Goal: Transaction & Acquisition: Purchase product/service

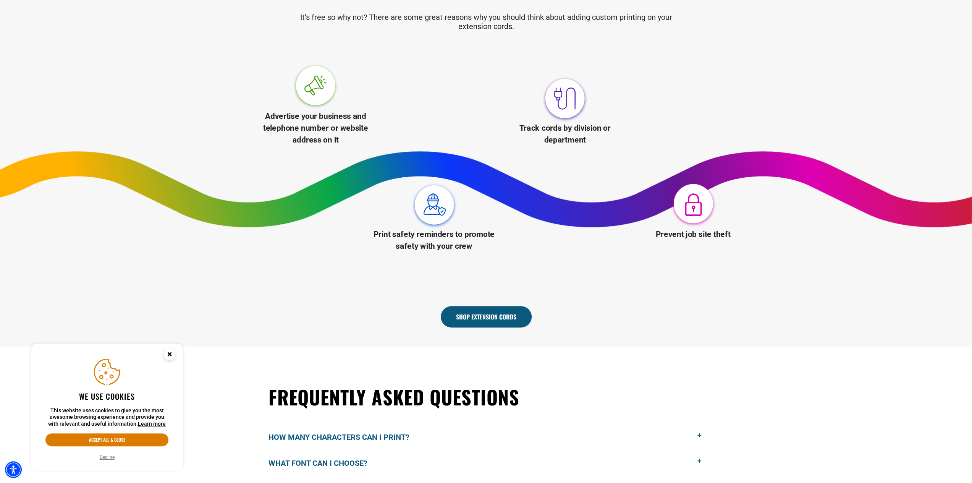
scroll to position [267, 0]
click at [490, 315] on link "Shop Extension Cords" at bounding box center [486, 315] width 91 height 21
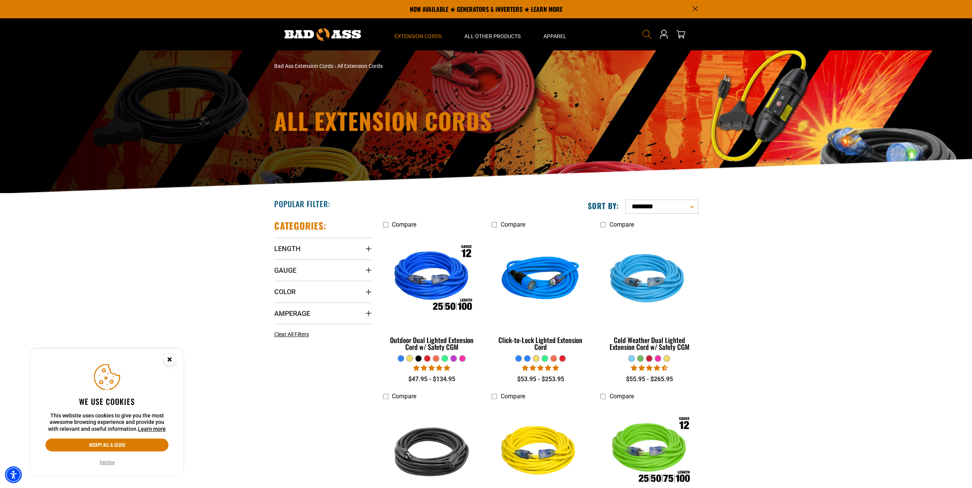
click at [647, 34] on icon "Search" at bounding box center [647, 34] width 10 height 10
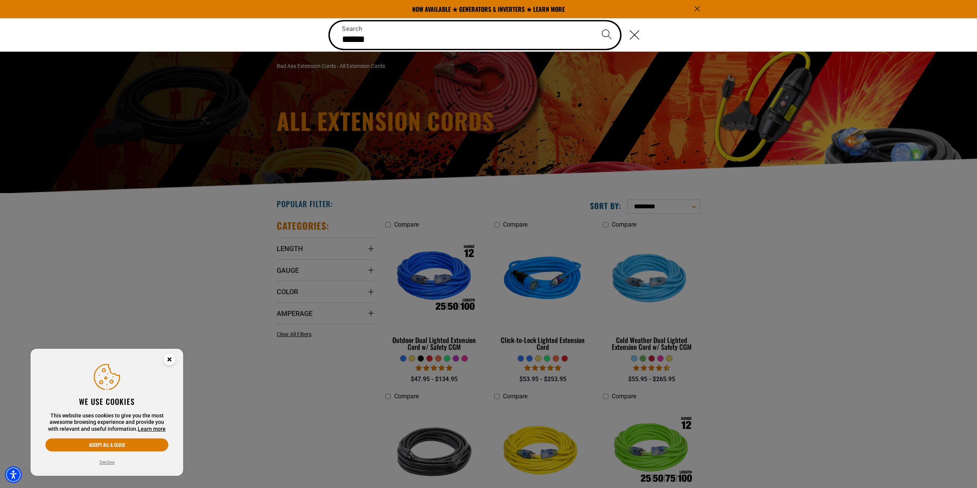
type input "******"
click at [594, 21] on button "Search" at bounding box center [607, 34] width 27 height 27
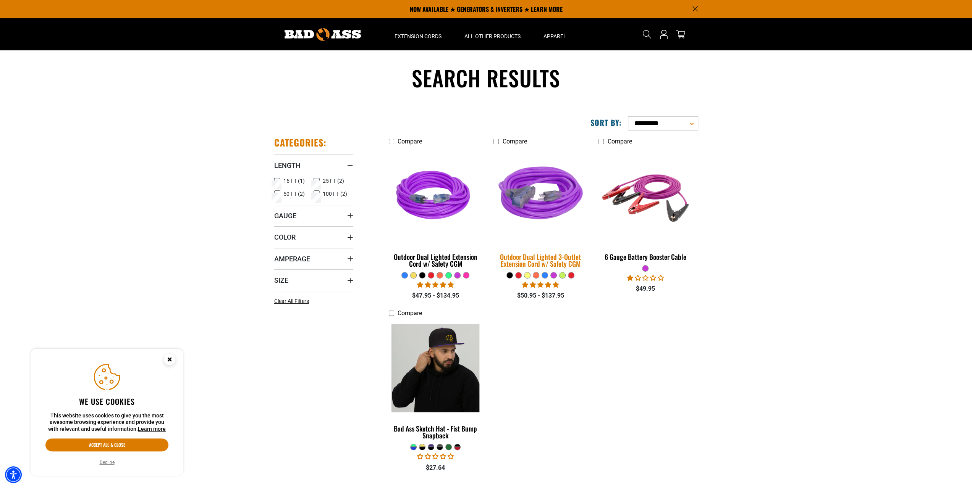
click at [536, 258] on div "Outdoor Dual Lighted 3-Outlet Extension Cord w/ Safety CGM" at bounding box center [540, 260] width 94 height 14
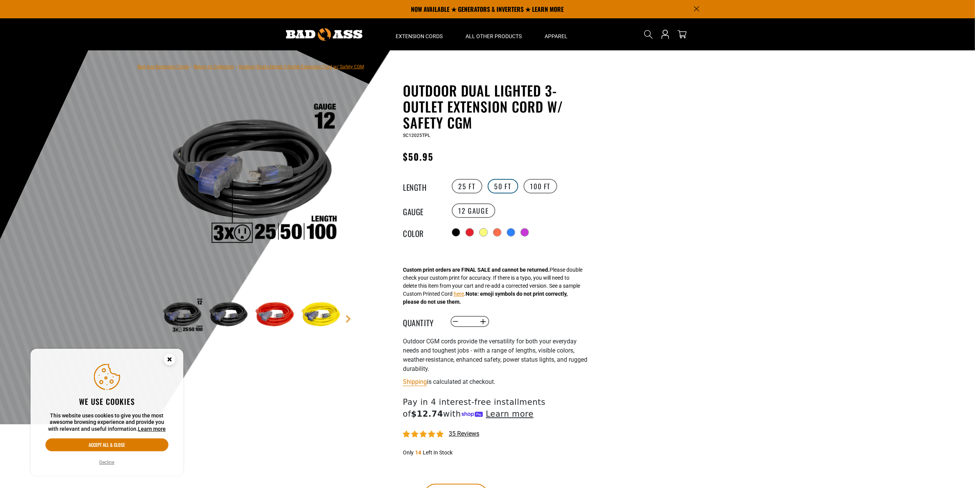
click at [505, 188] on label "50 FT" at bounding box center [502, 186] width 31 height 15
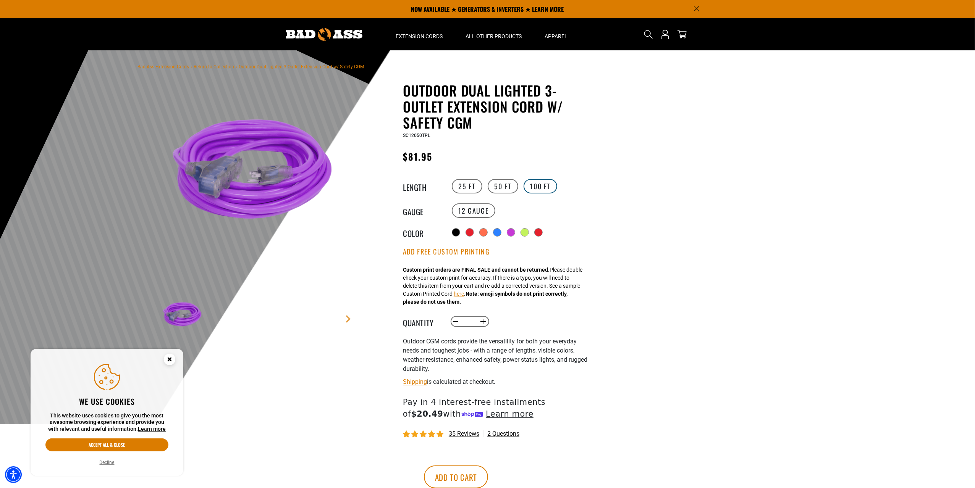
click at [535, 187] on label "100 FT" at bounding box center [540, 186] width 34 height 15
click at [508, 186] on label "50 FT" at bounding box center [502, 186] width 31 height 15
click at [453, 255] on button "Add Free Custom Printing" at bounding box center [446, 252] width 87 height 8
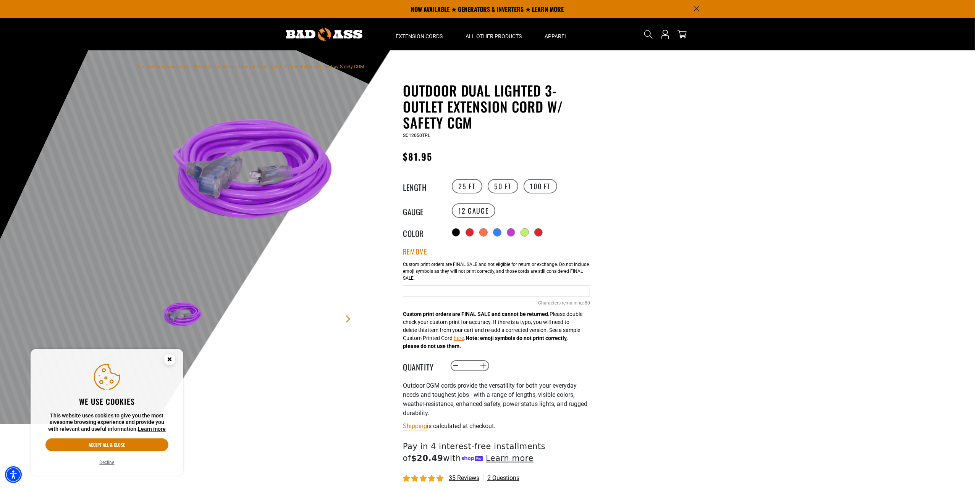
click at [443, 294] on input "Purple Cables" at bounding box center [496, 291] width 187 height 11
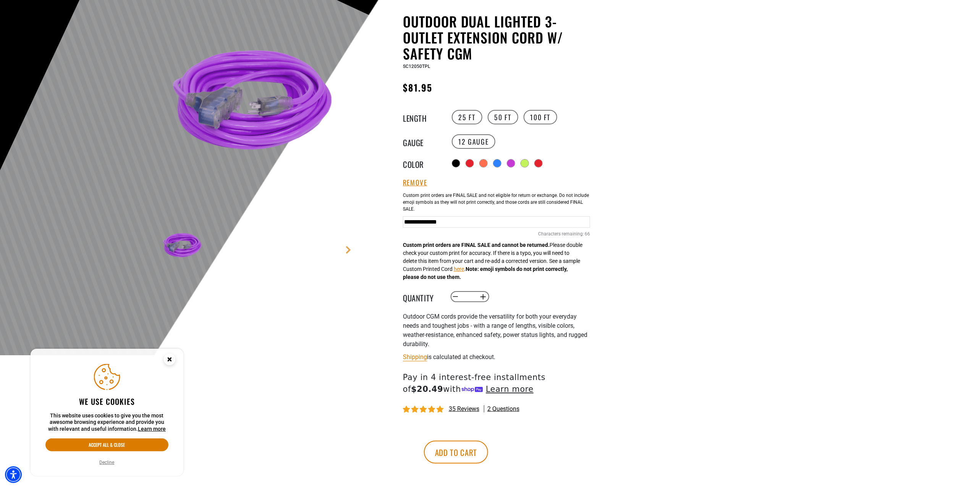
scroll to position [76, 0]
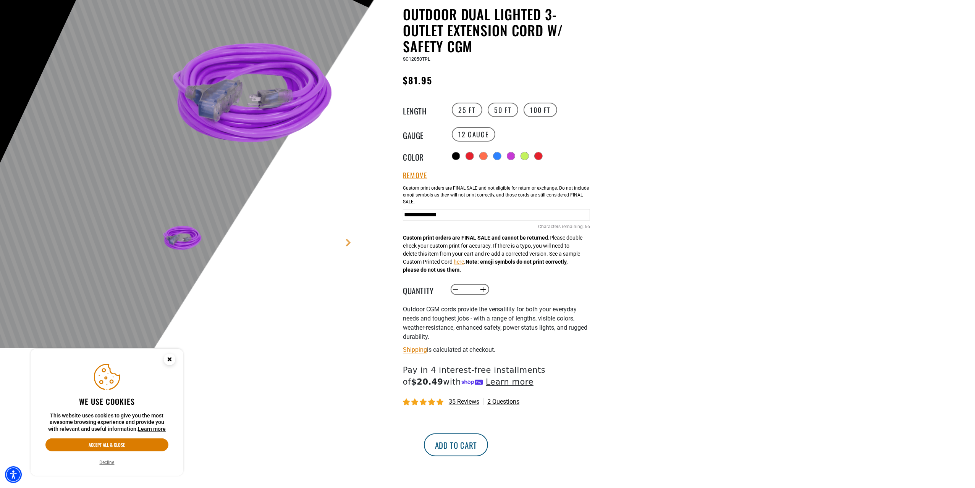
type input "**********"
click at [488, 448] on button "Add to cart" at bounding box center [456, 445] width 64 height 23
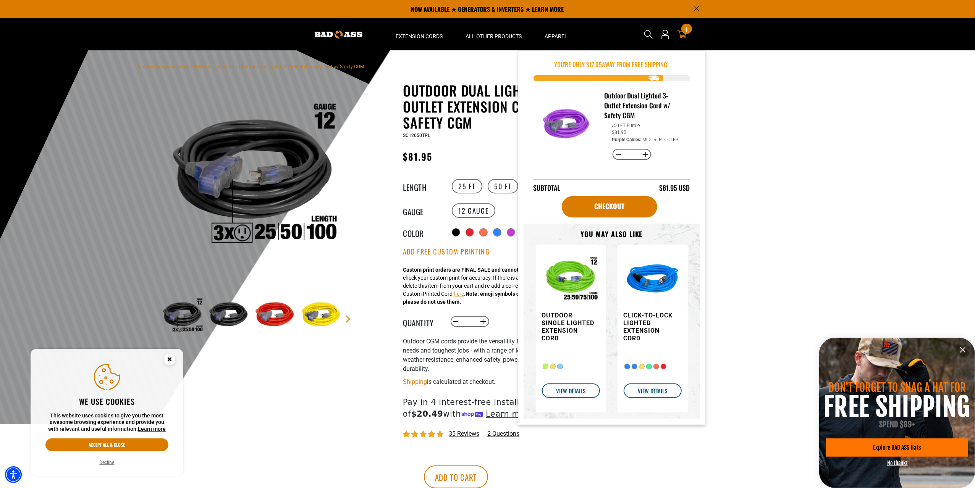
click at [682, 35] on icon at bounding box center [681, 34] width 9 height 9
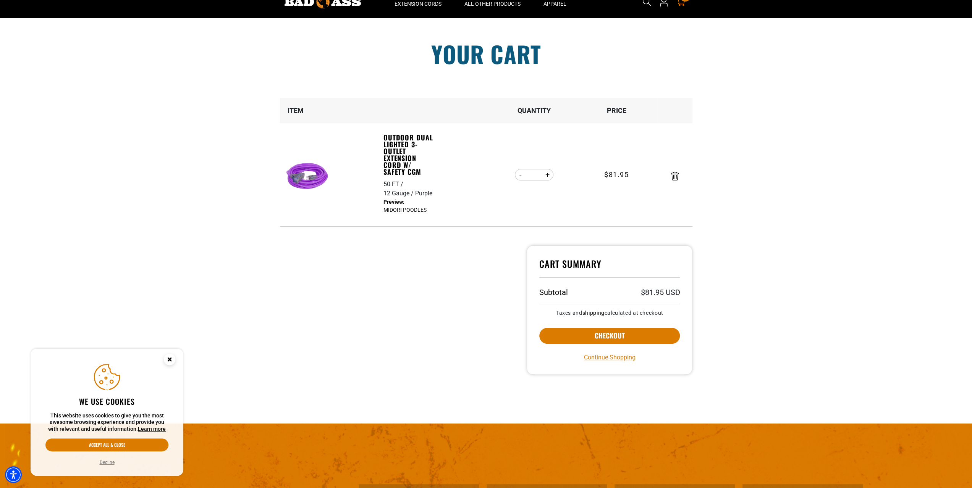
scroll to position [38, 0]
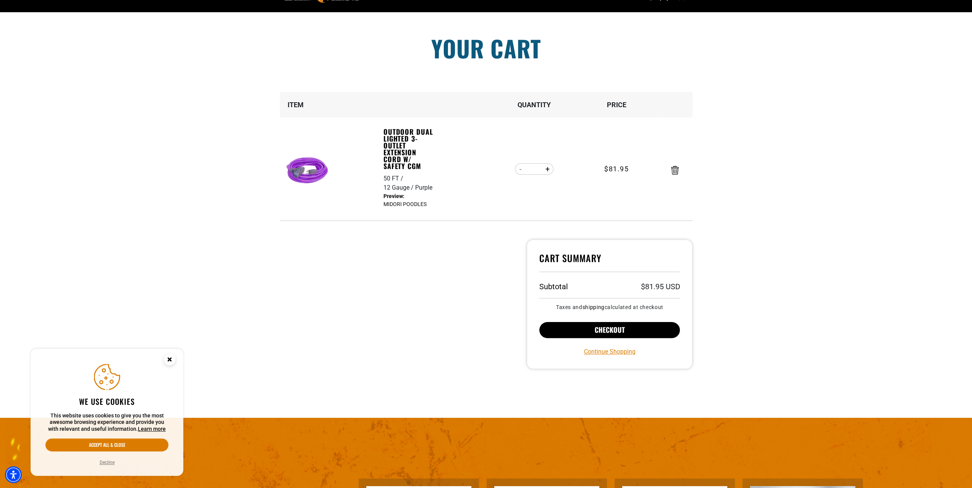
click at [612, 329] on button "Checkout" at bounding box center [609, 330] width 141 height 16
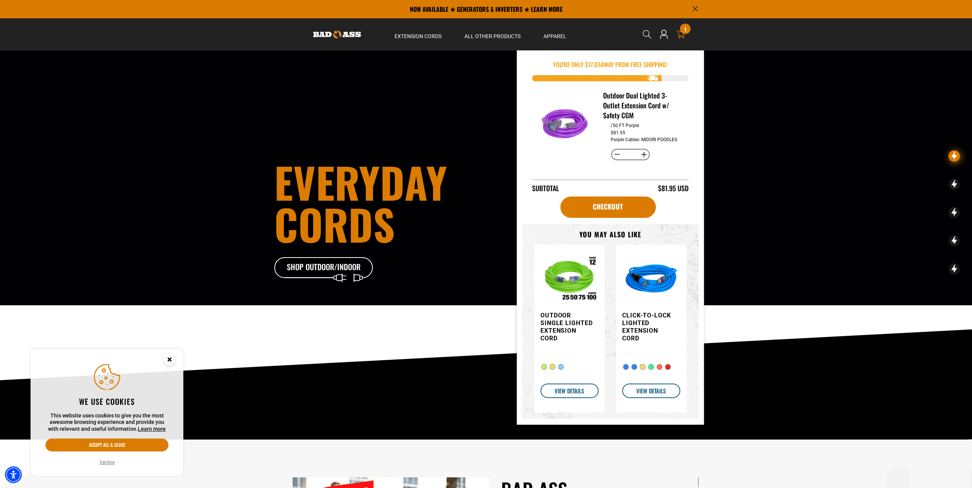
click at [677, 38] on icon at bounding box center [680, 34] width 9 height 9
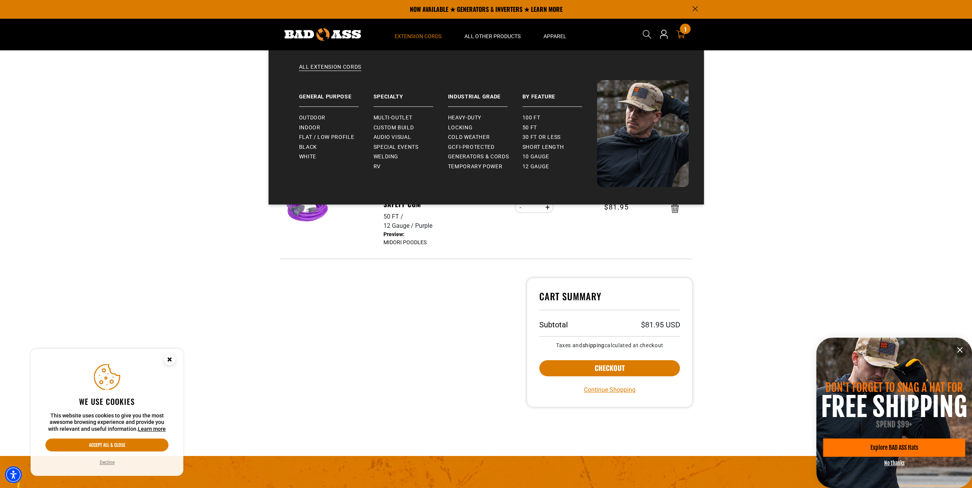
click at [427, 36] on span "Extension Cords" at bounding box center [417, 36] width 47 height 7
click at [321, 120] on span "Outdoor" at bounding box center [312, 118] width 26 height 7
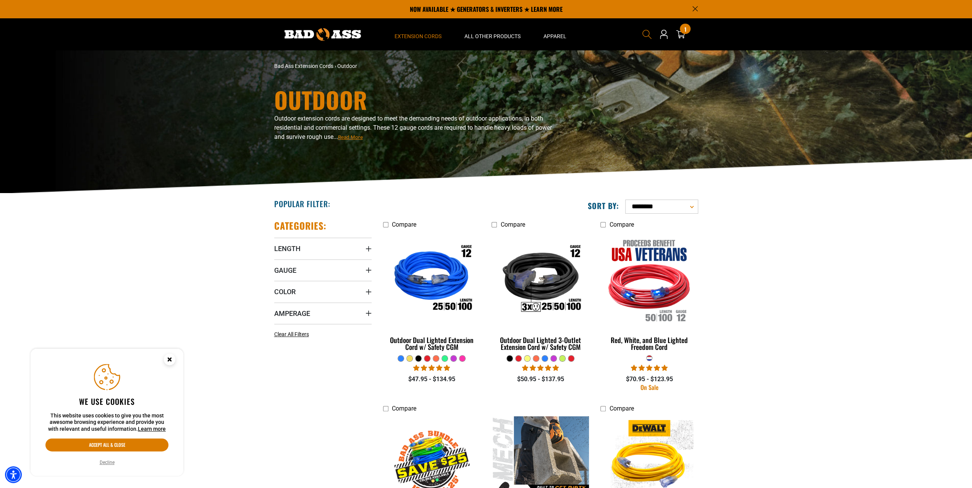
click at [649, 36] on icon "Search" at bounding box center [647, 34] width 10 height 10
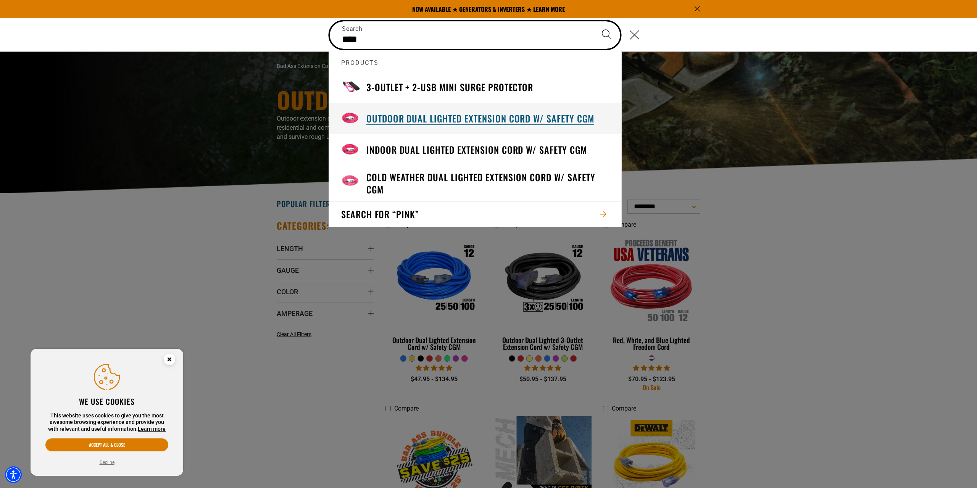
type input "****"
click at [537, 116] on h3 "Outdoor Dual Lighted Extension Cord w/ Safety CGM" at bounding box center [480, 119] width 228 height 12
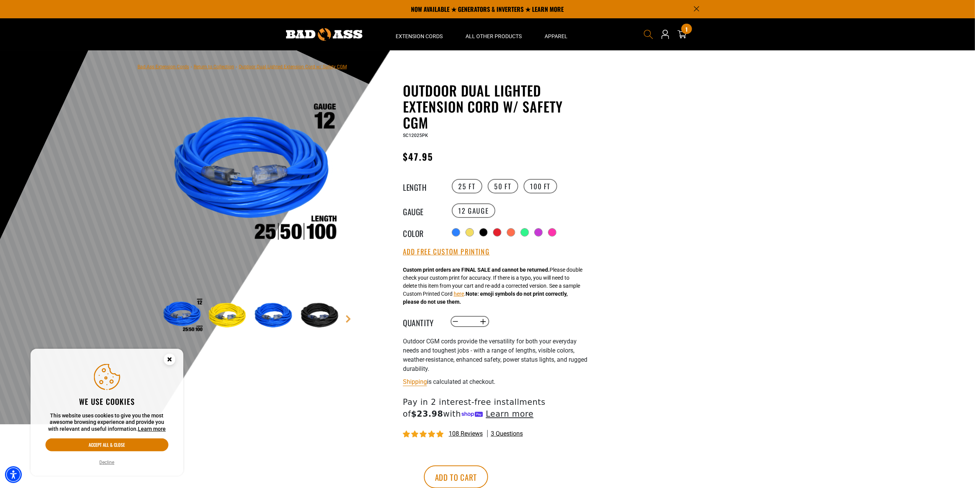
click at [649, 37] on icon "Search" at bounding box center [648, 34] width 10 height 10
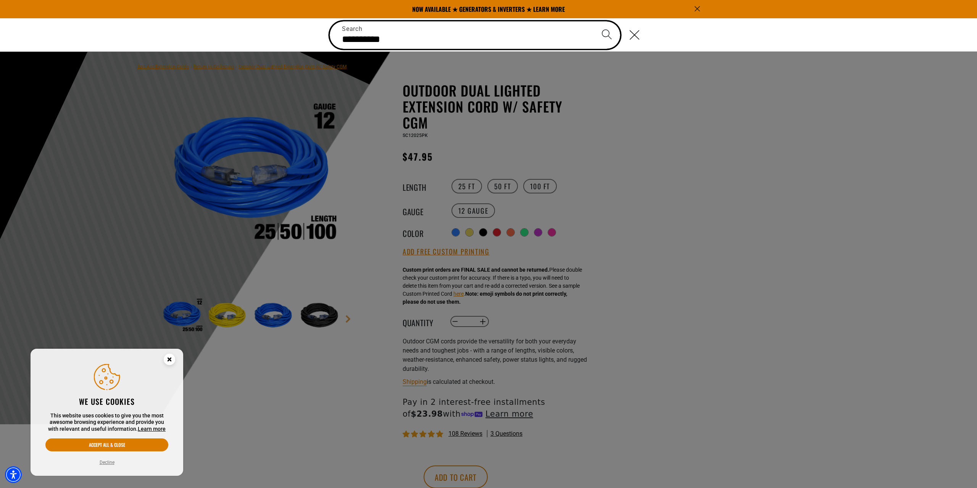
type input "**********"
click at [594, 21] on button "Search" at bounding box center [607, 34] width 27 height 27
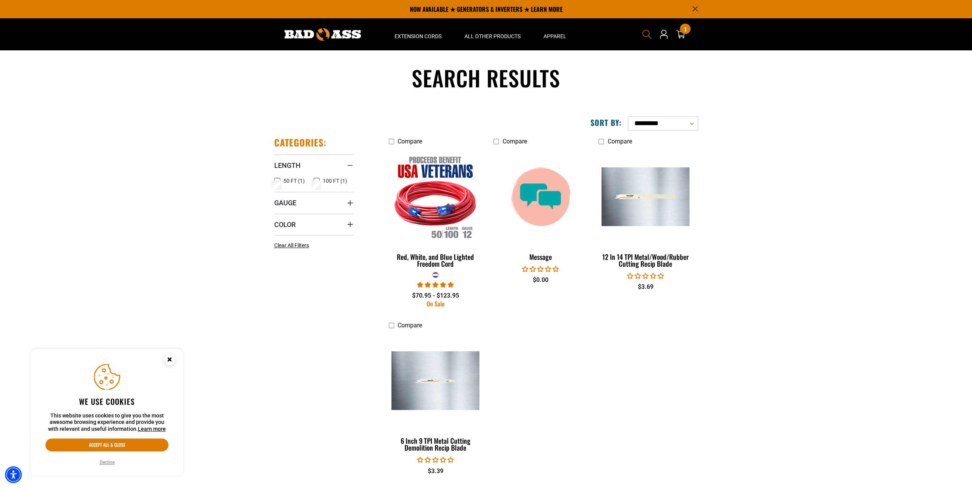
click at [642, 33] on icon "Search" at bounding box center [647, 34] width 10 height 10
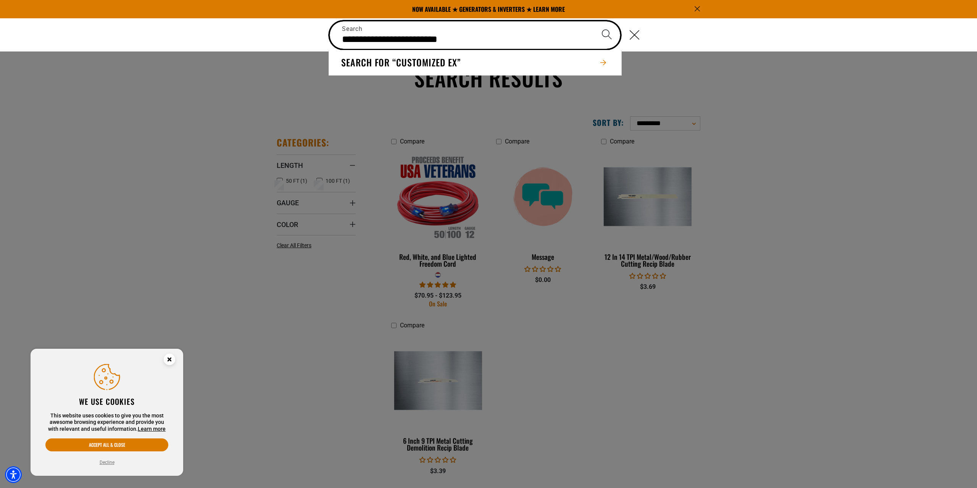
type input "**********"
click at [594, 21] on button "Search" at bounding box center [607, 34] width 27 height 27
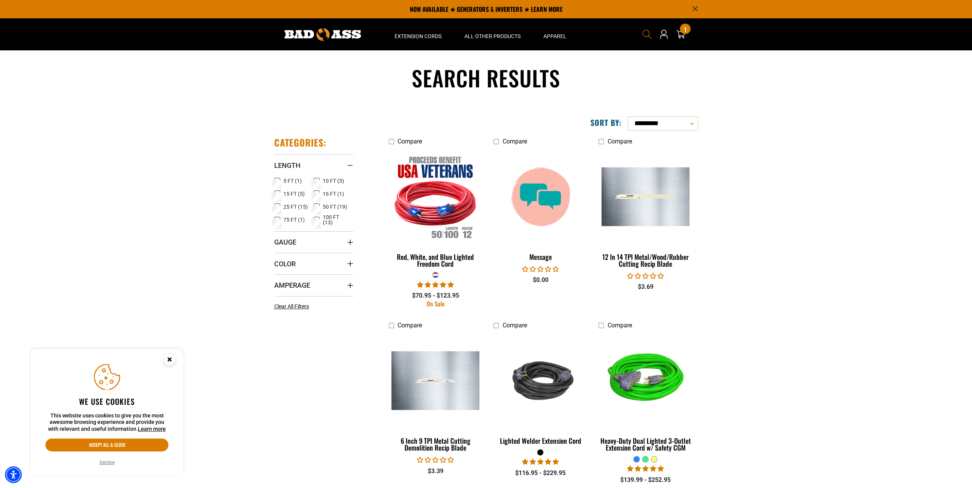
click at [646, 35] on icon "Search" at bounding box center [647, 34] width 10 height 10
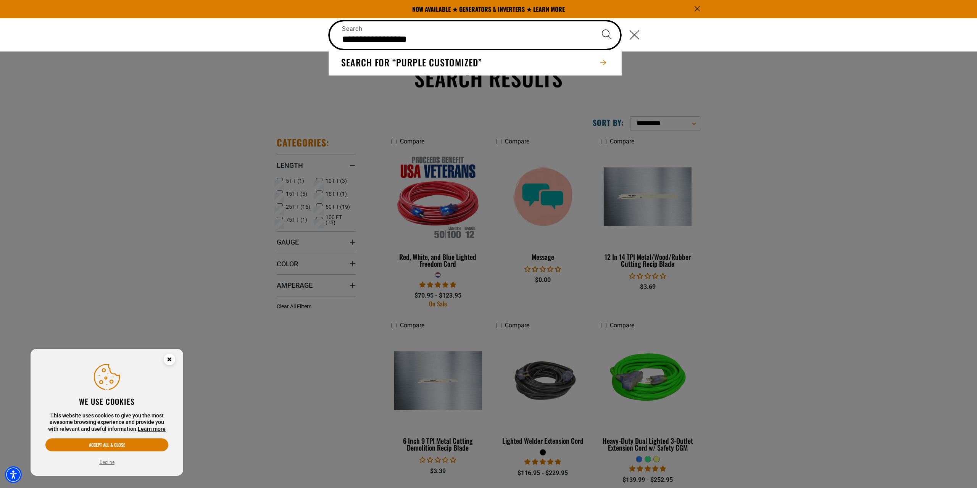
type input "**********"
click at [594, 21] on button "Search" at bounding box center [607, 34] width 27 height 27
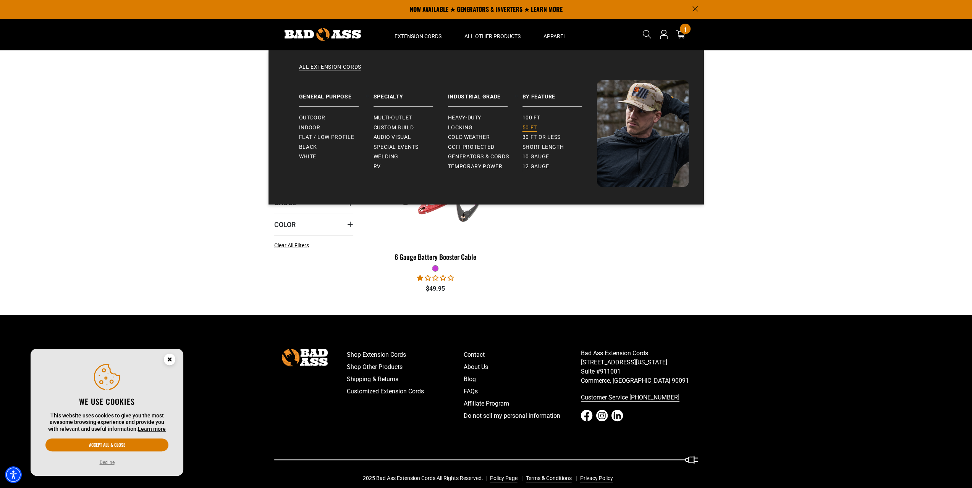
click at [526, 128] on span "50 ft" at bounding box center [529, 127] width 15 height 7
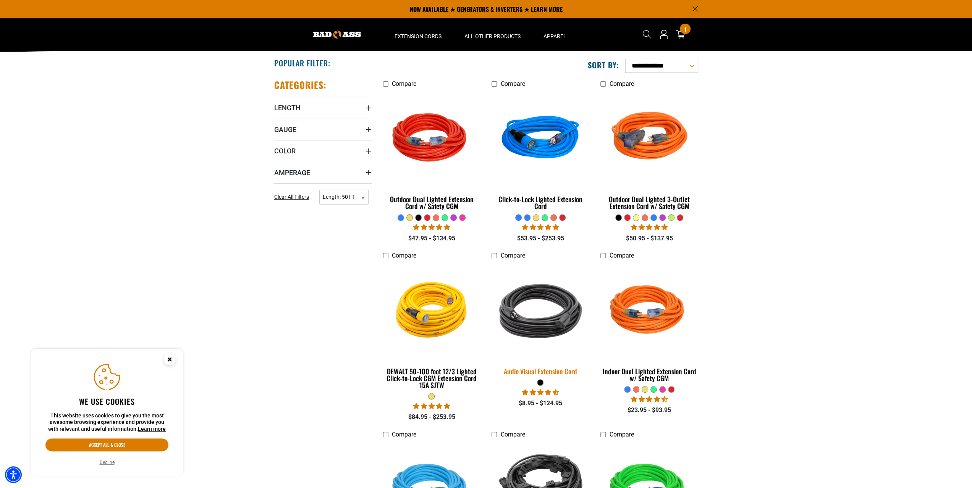
scroll to position [136, 0]
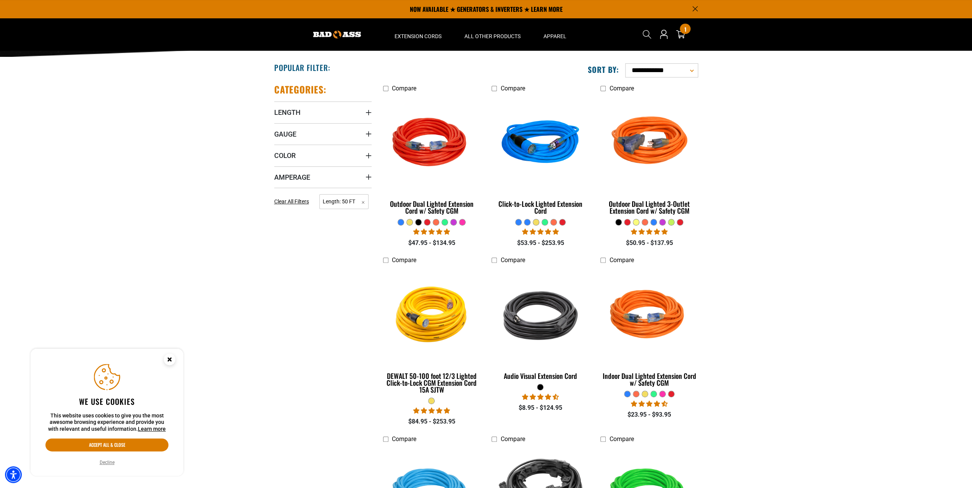
click at [461, 220] on div at bounding box center [462, 222] width 6 height 6
click at [434, 151] on img at bounding box center [431, 144] width 107 height 98
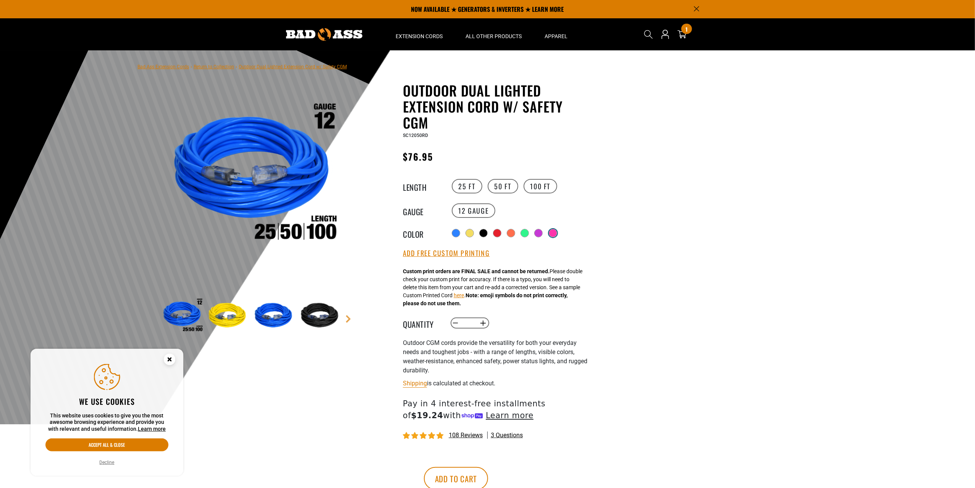
click at [556, 235] on div at bounding box center [553, 233] width 8 height 8
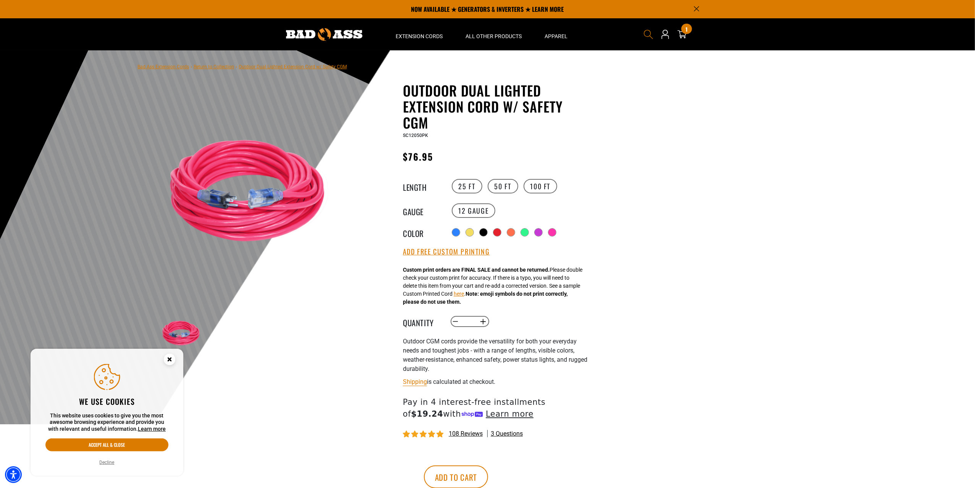
click at [646, 35] on icon "Search" at bounding box center [648, 34] width 10 height 10
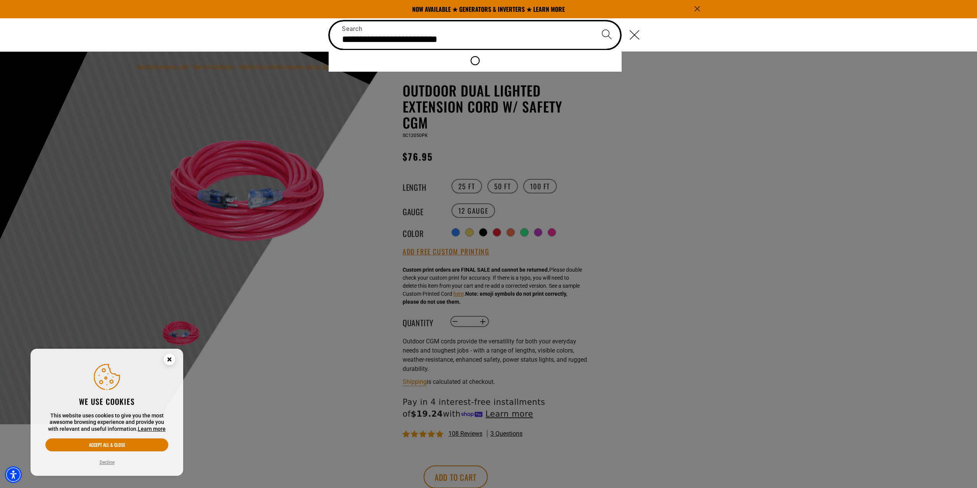
type input "**********"
click at [594, 21] on button "Search" at bounding box center [607, 34] width 27 height 27
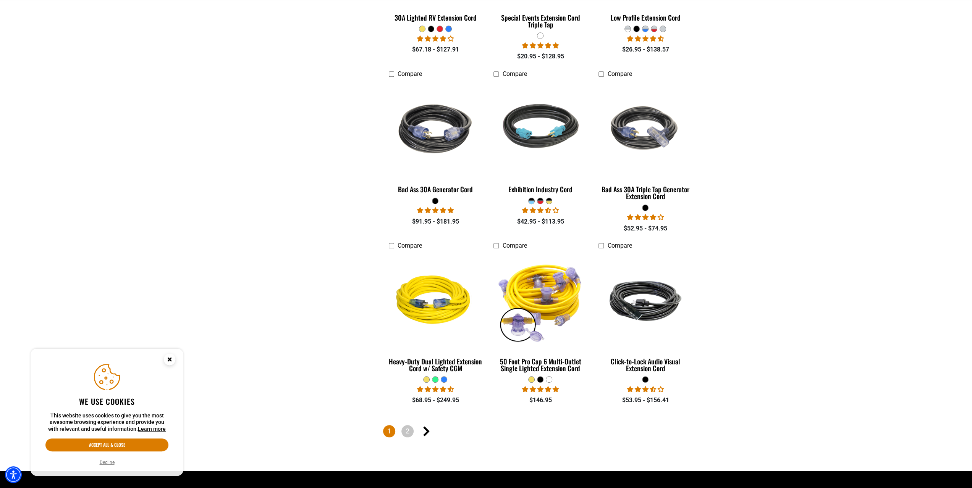
scroll to position [649, 0]
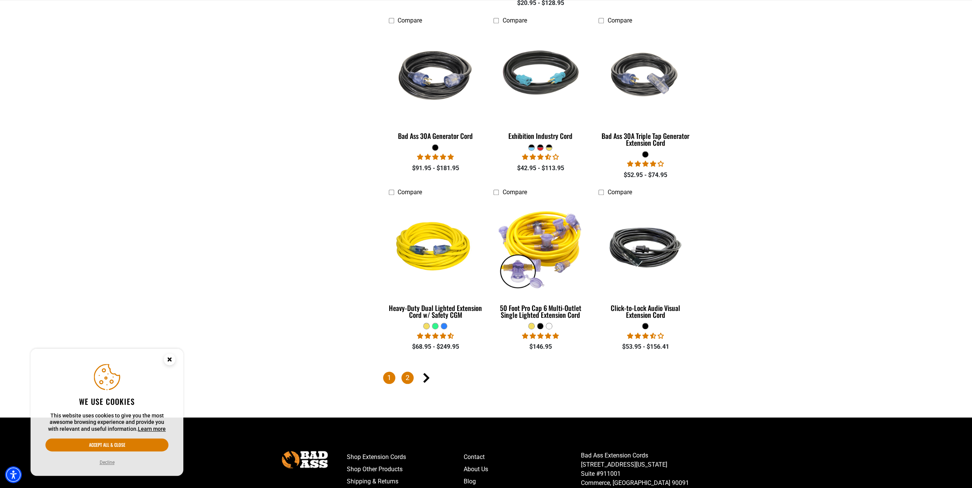
click at [407, 379] on link "2" at bounding box center [407, 378] width 12 height 12
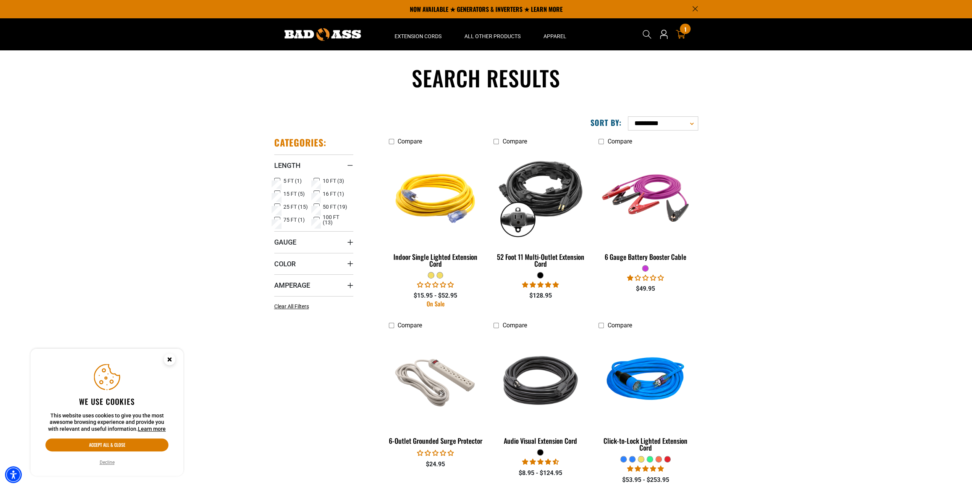
click at [683, 34] on icon at bounding box center [680, 34] width 10 height 10
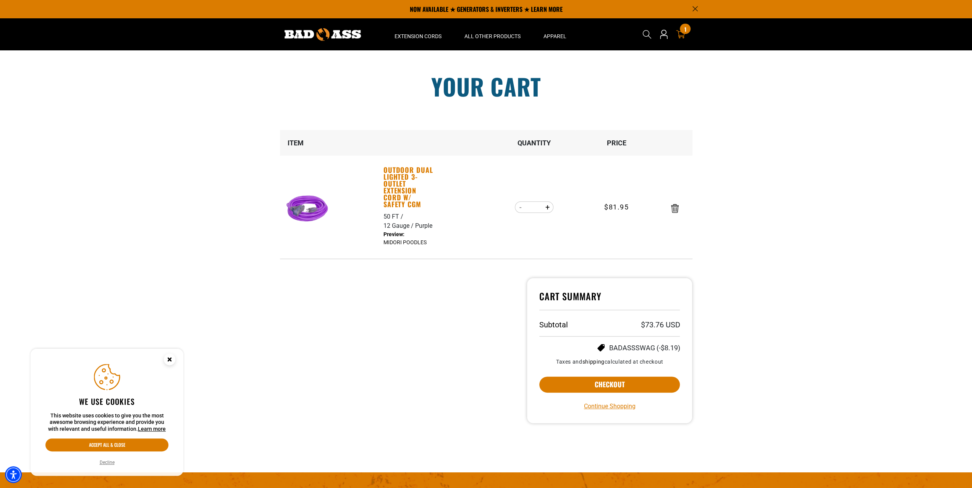
click at [401, 174] on link "Outdoor Dual Lighted 3-Outlet Extension Cord w/ Safety CGM" at bounding box center [409, 186] width 53 height 41
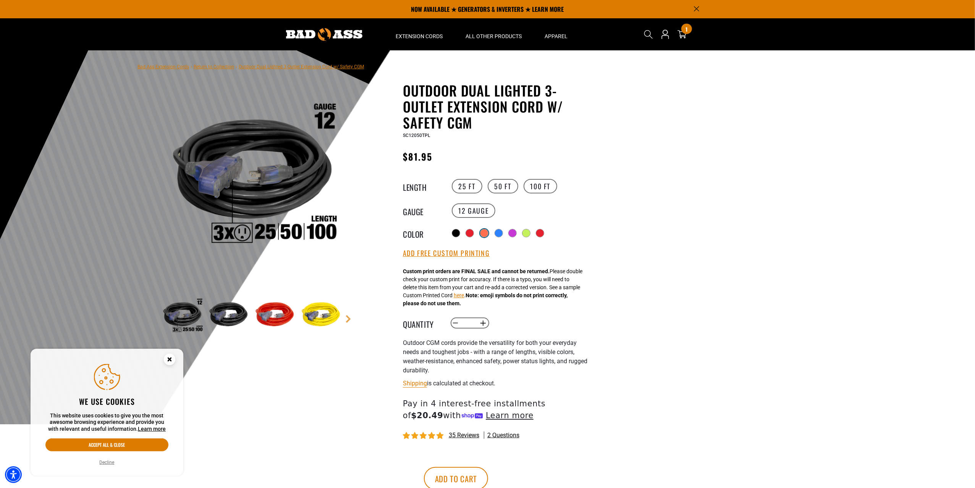
click at [481, 233] on div at bounding box center [484, 233] width 8 height 8
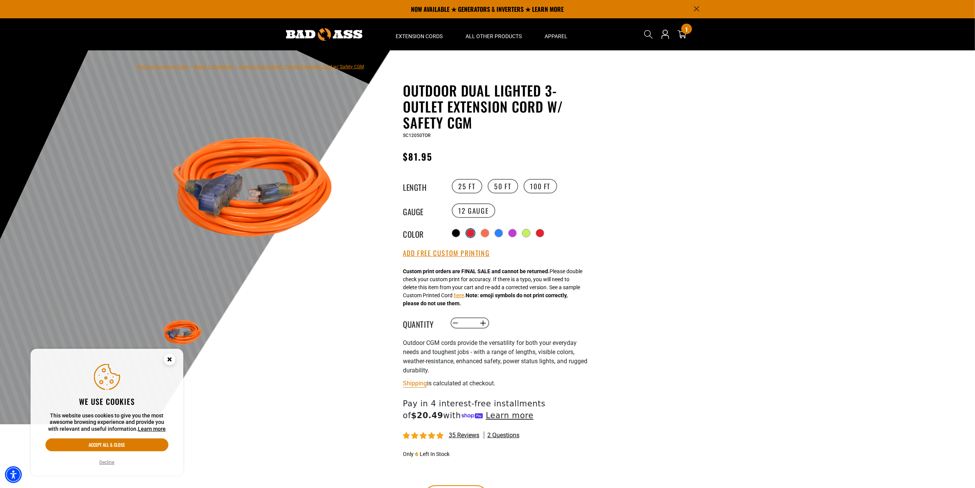
click at [472, 231] on div at bounding box center [470, 233] width 8 height 8
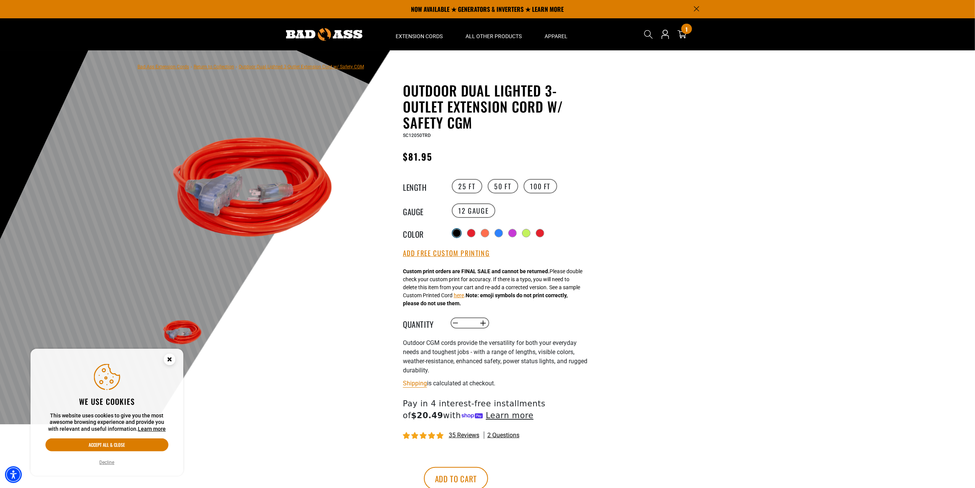
click at [457, 232] on div at bounding box center [457, 233] width 8 height 8
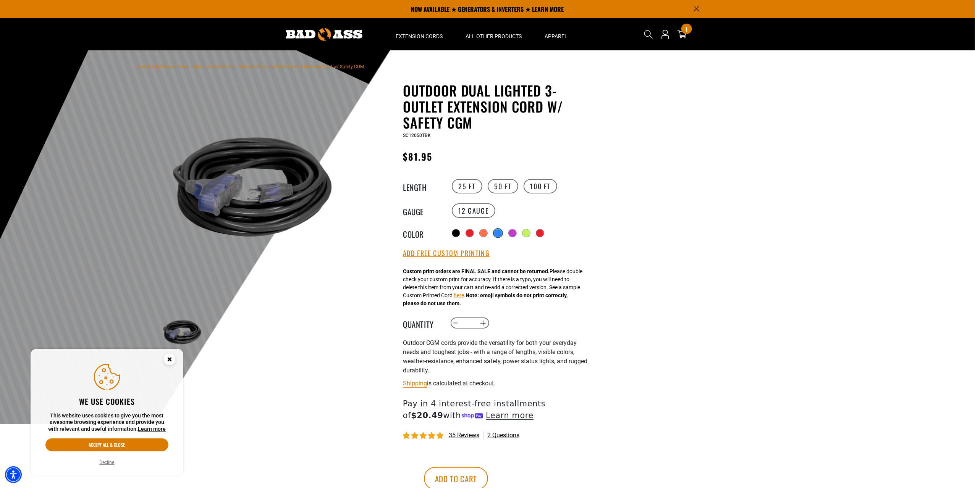
click at [499, 233] on div at bounding box center [498, 233] width 8 height 8
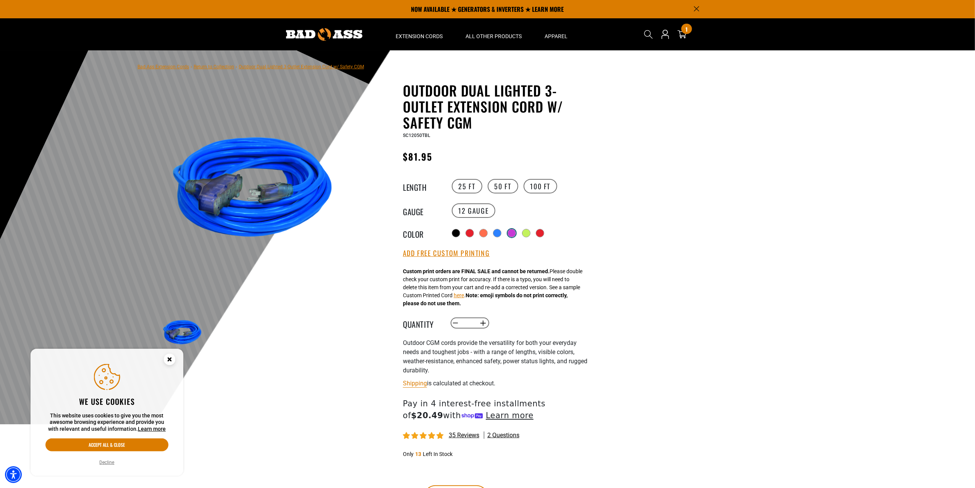
click at [513, 233] on div at bounding box center [512, 233] width 8 height 8
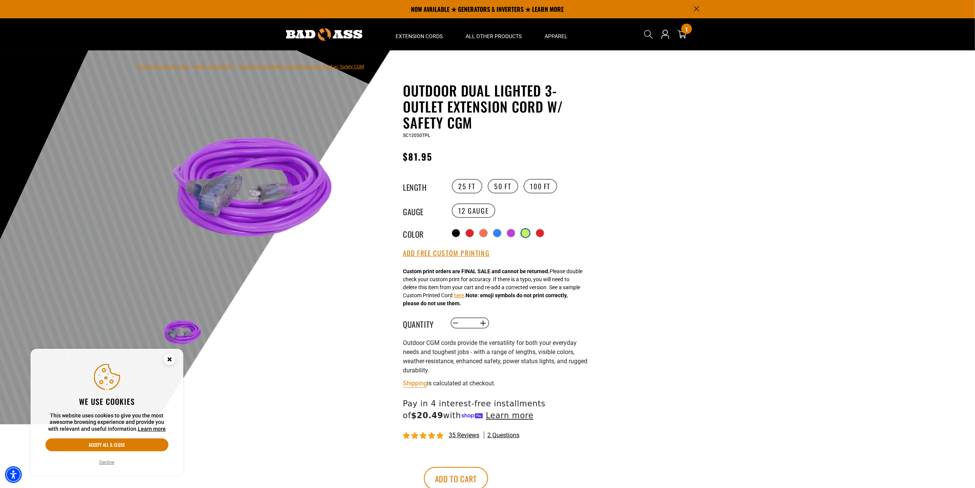
click at [524, 235] on div at bounding box center [525, 233] width 8 height 8
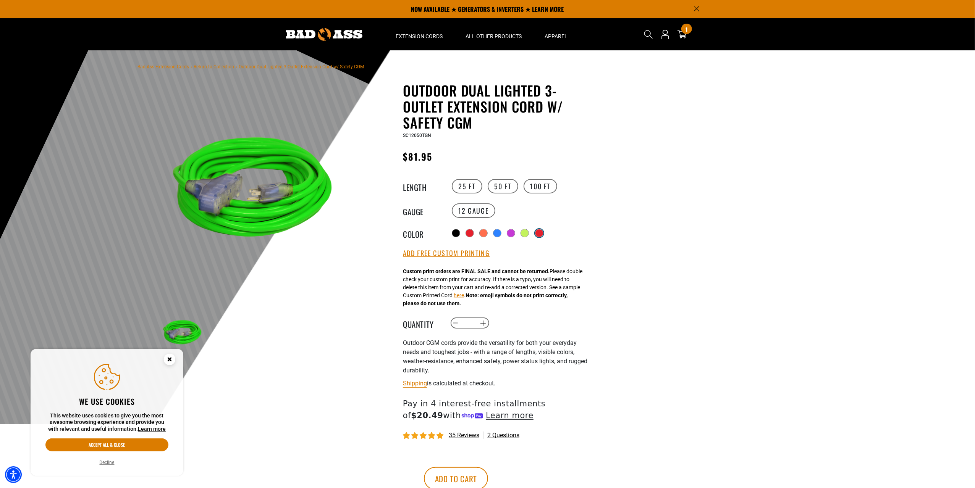
click at [542, 234] on div at bounding box center [539, 233] width 8 height 8
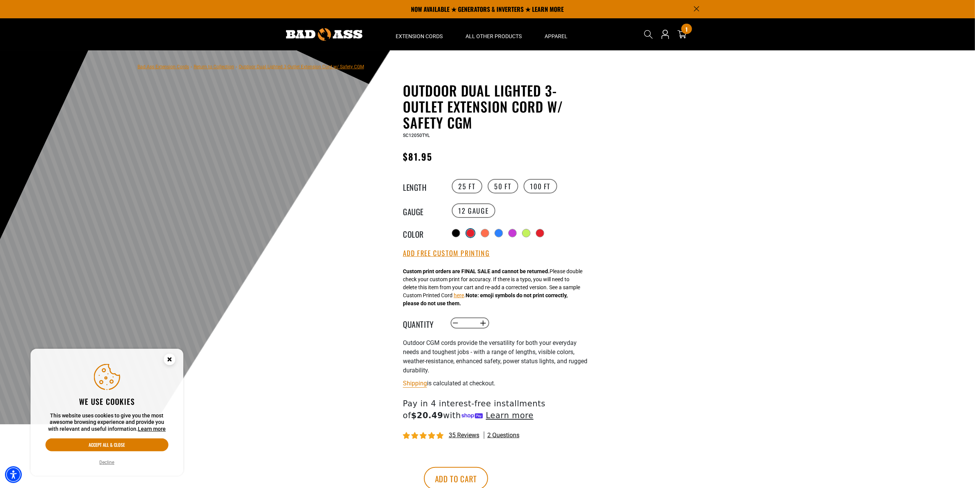
click at [470, 234] on div at bounding box center [470, 233] width 8 height 8
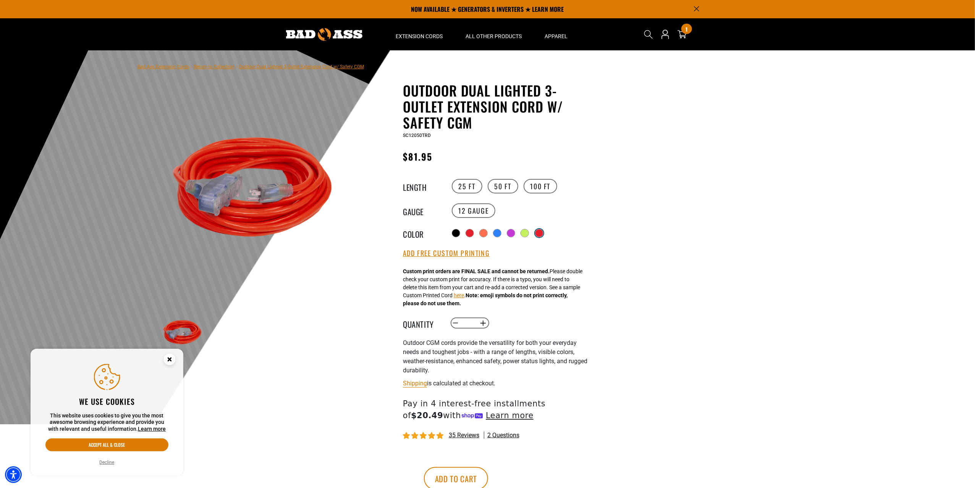
click at [539, 233] on div at bounding box center [539, 233] width 8 height 8
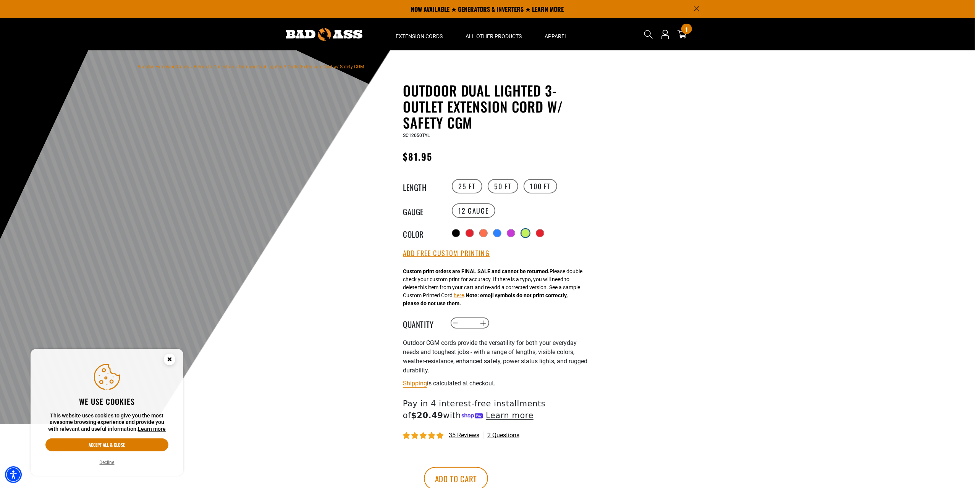
click at [525, 231] on div at bounding box center [525, 233] width 8 height 8
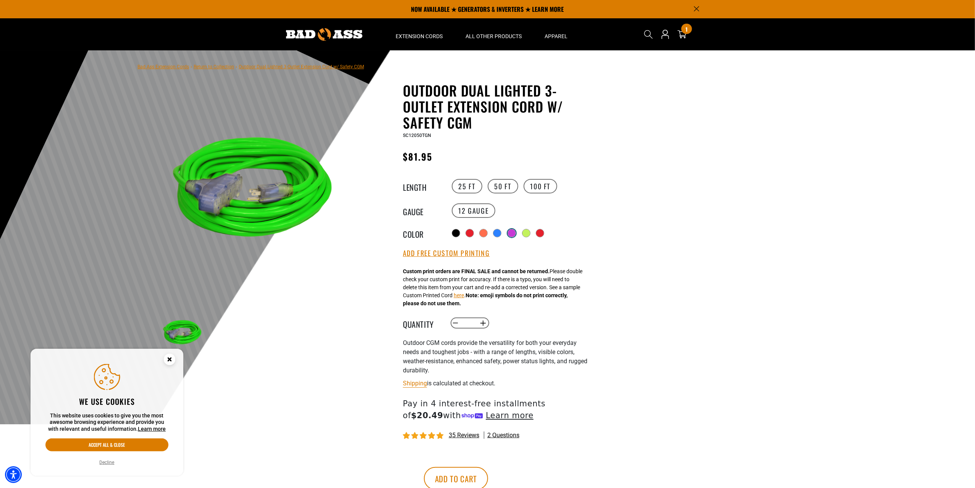
click at [513, 234] on div at bounding box center [512, 233] width 8 height 8
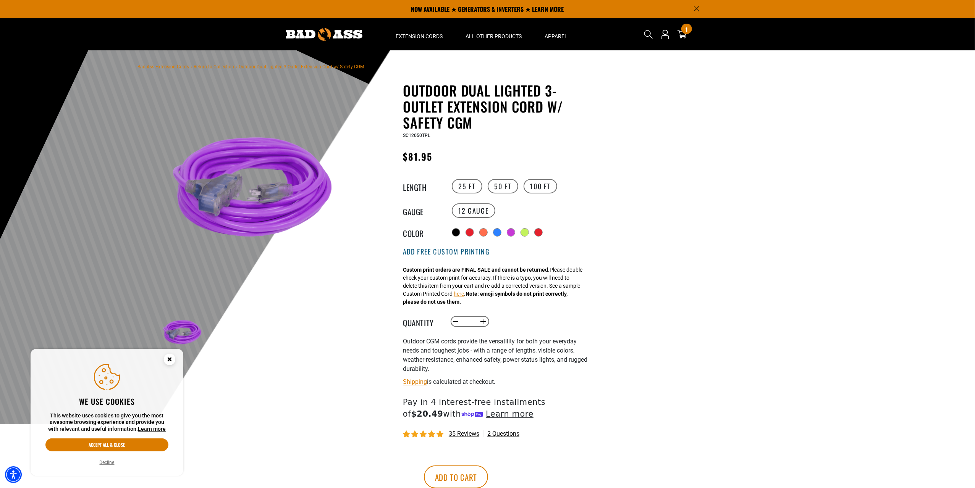
click at [461, 252] on button "Add Free Custom Printing" at bounding box center [446, 252] width 87 height 8
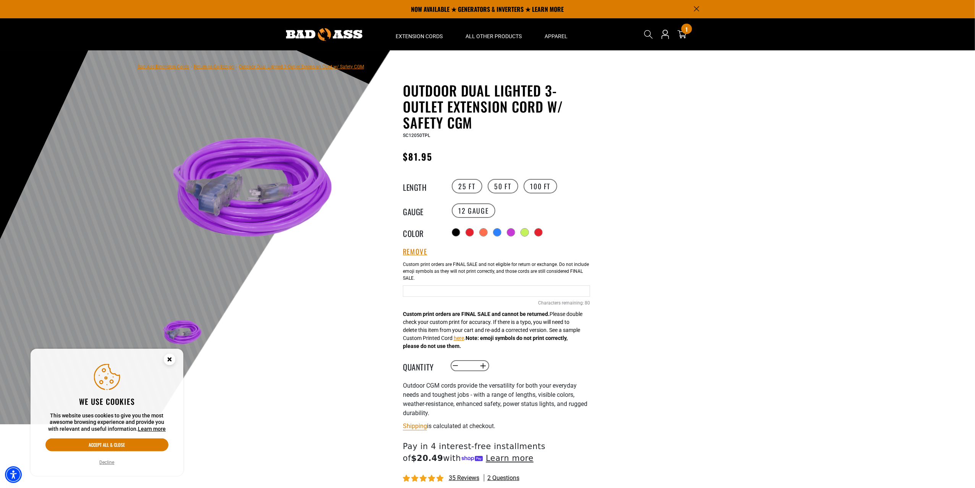
click at [432, 290] on input "text" at bounding box center [496, 291] width 187 height 11
click at [451, 290] on input "**********" at bounding box center [496, 291] width 187 height 11
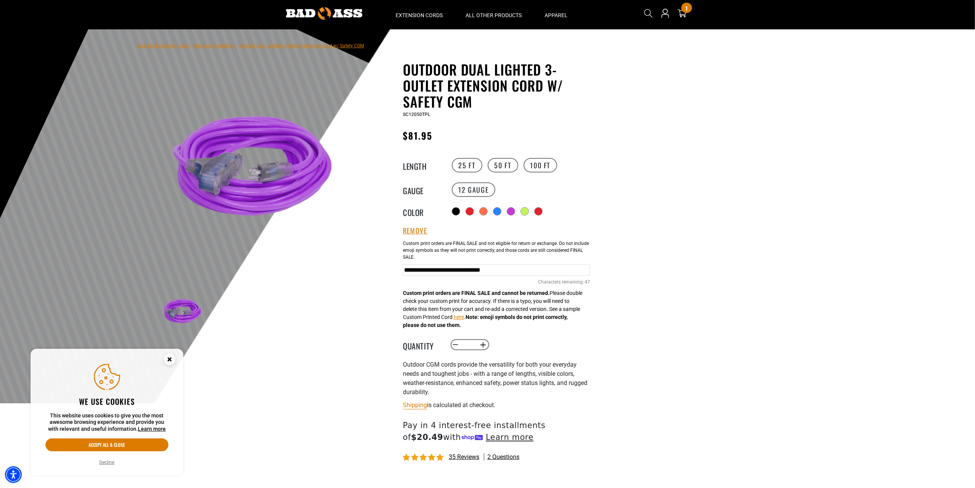
scroll to position [38, 0]
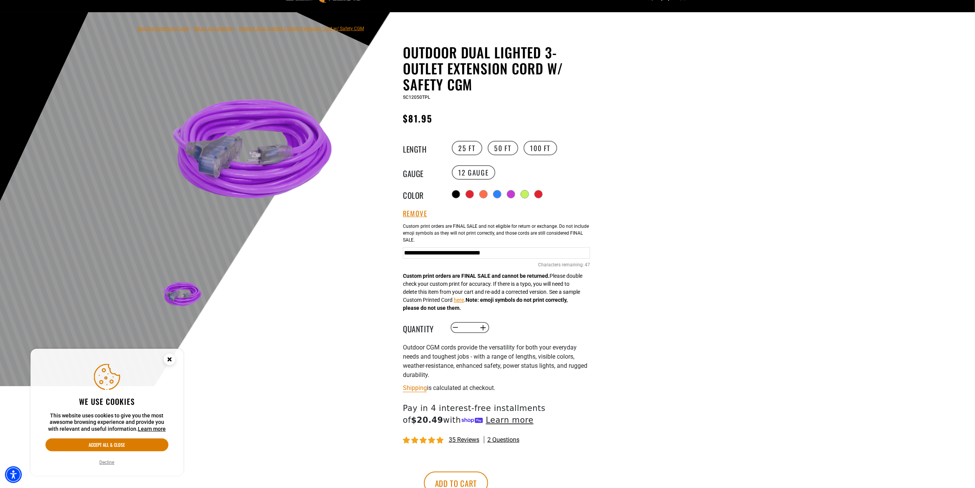
type input "**********"
click at [565, 250] on input "**********" at bounding box center [496, 252] width 187 height 11
type input "**********"
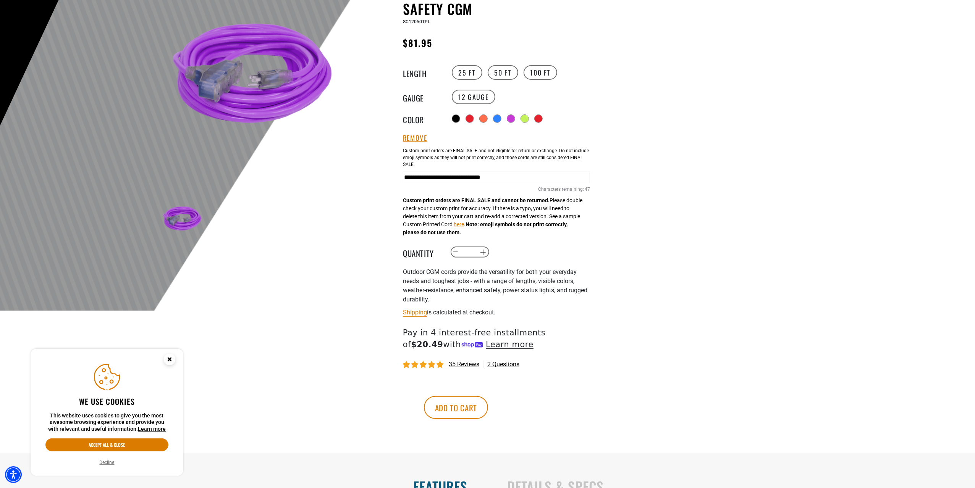
scroll to position [115, 0]
click at [488, 407] on button "Add to cart" at bounding box center [456, 406] width 64 height 23
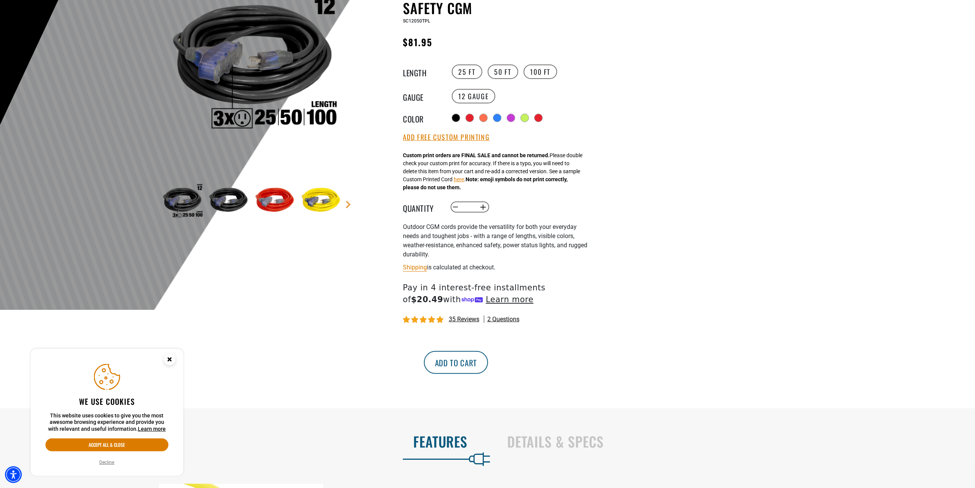
click at [488, 365] on button "Add to cart" at bounding box center [456, 362] width 64 height 23
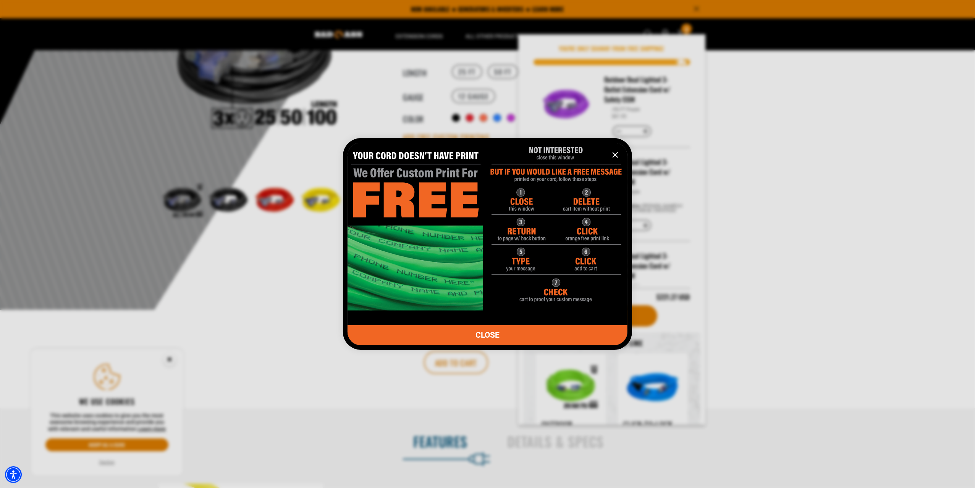
click at [618, 153] on icon "information" at bounding box center [614, 154] width 9 height 9
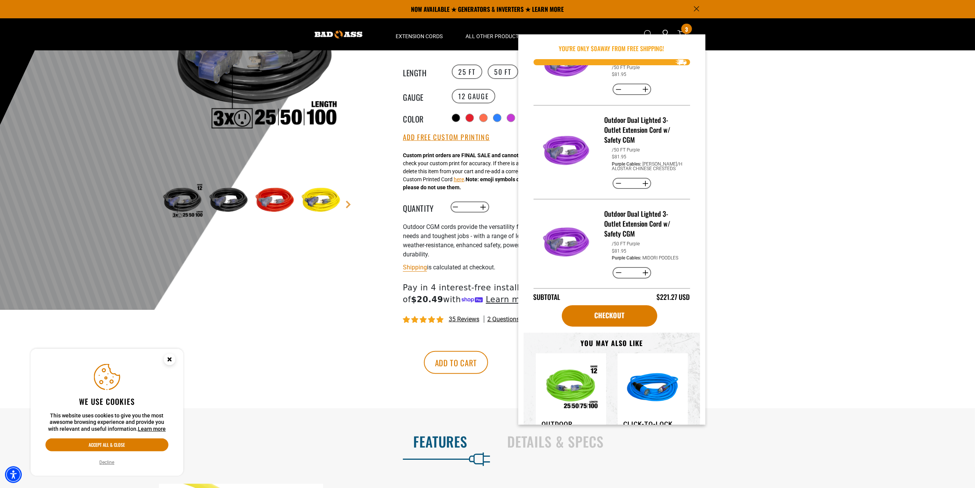
scroll to position [51, 0]
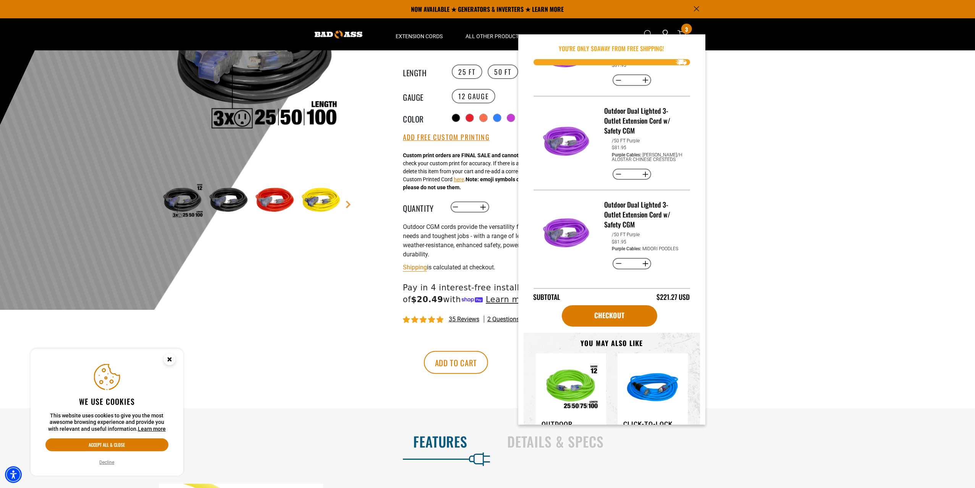
click at [614, 262] on button "Decrease quantity for Outdoor Dual Lighted 3-Outlet Extension Cord w/ Safety CGM" at bounding box center [618, 263] width 12 height 13
type input "*"
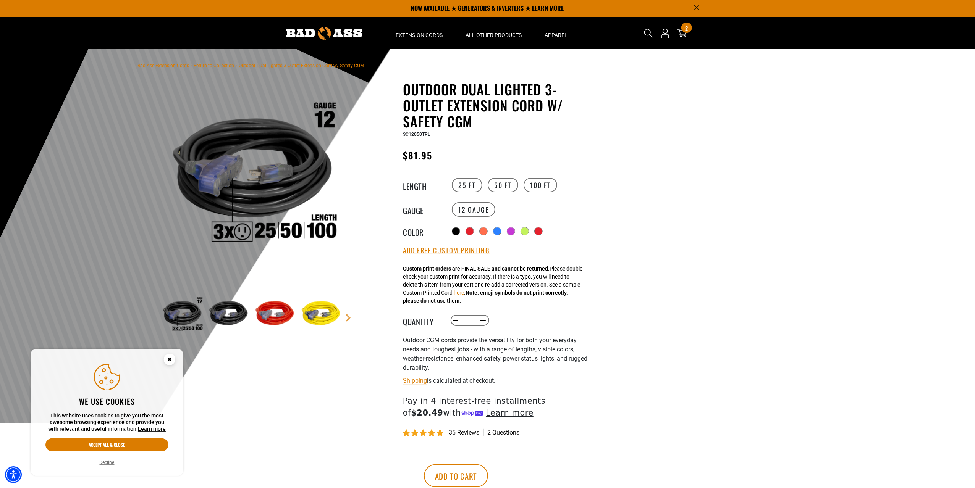
scroll to position [0, 0]
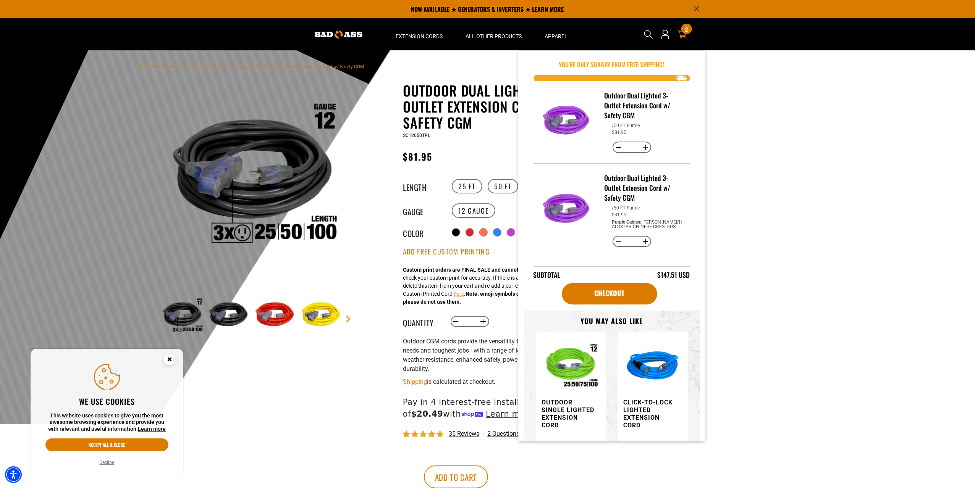
click at [682, 36] on icon at bounding box center [681, 35] width 9 height 8
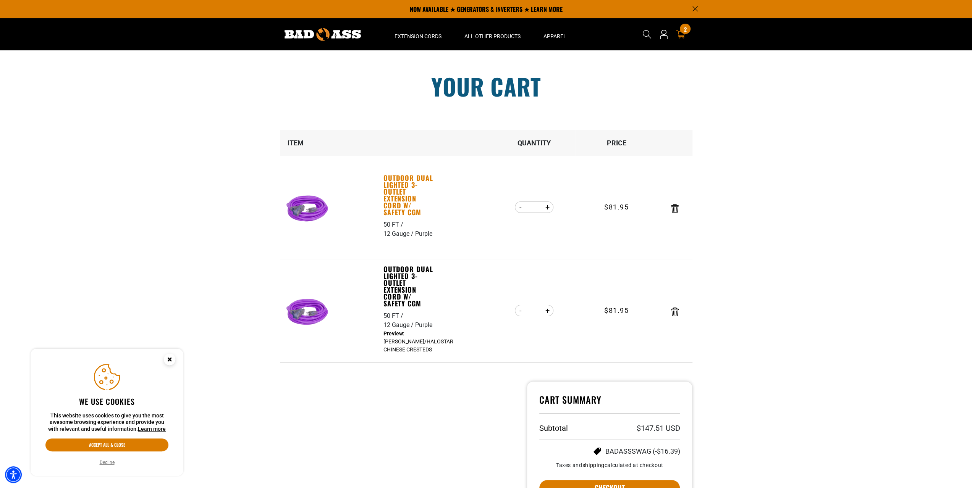
click at [399, 205] on link "Outdoor Dual Lighted 3-Outlet Extension Cord w/ Safety CGM" at bounding box center [409, 194] width 53 height 41
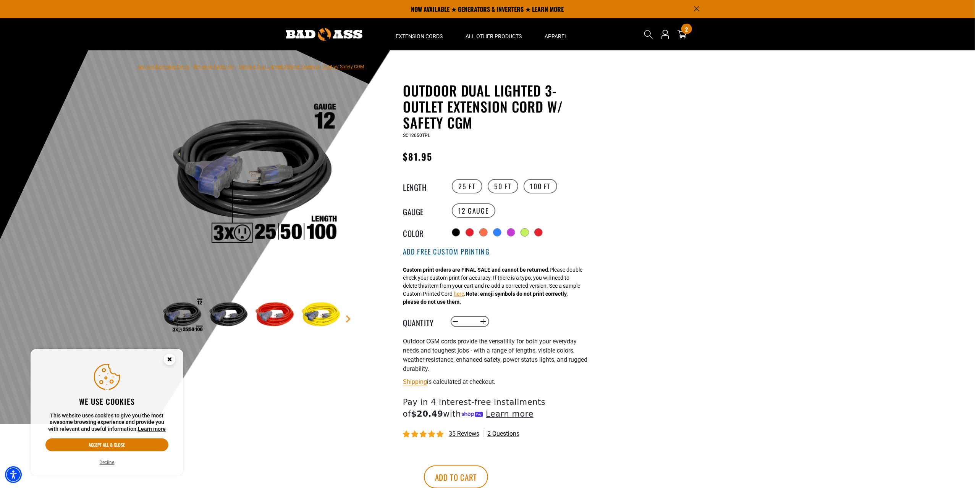
click at [441, 250] on button "Add Free Custom Printing" at bounding box center [446, 252] width 87 height 8
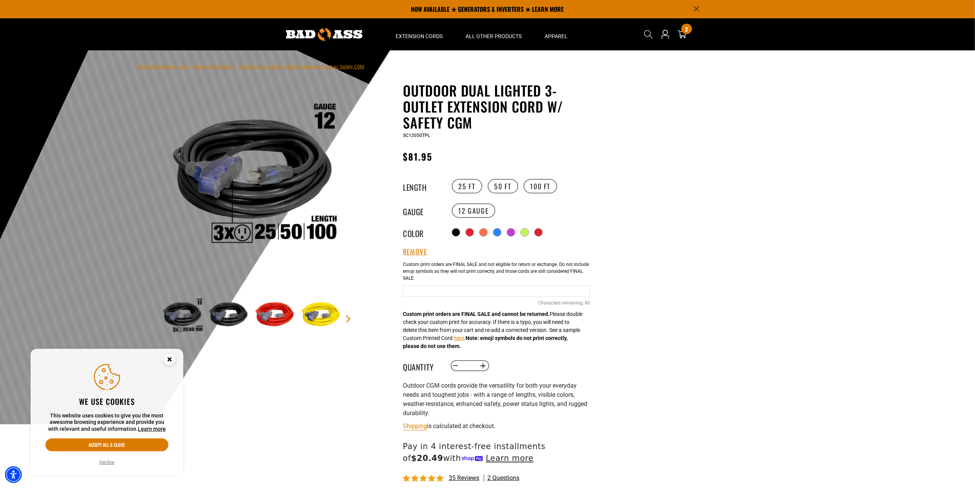
click at [448, 284] on div "Purple Cables 80 Characters remaining: / 80" at bounding box center [496, 289] width 187 height 65
click at [447, 293] on input "Purple Cables" at bounding box center [496, 291] width 187 height 11
type input "**********"
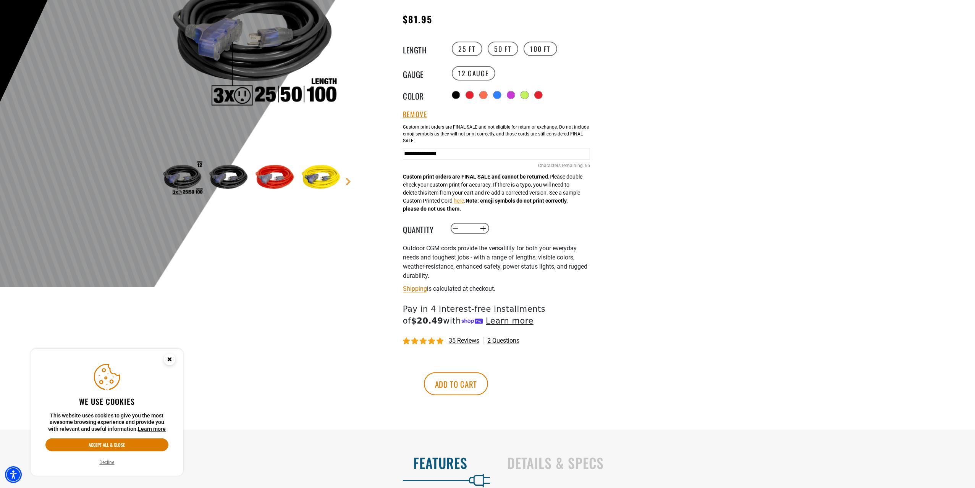
scroll to position [191, 0]
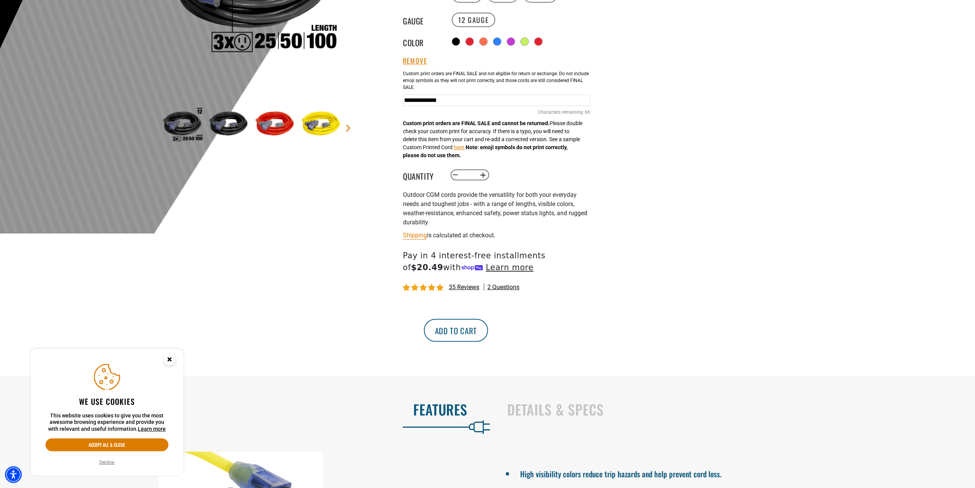
click at [488, 333] on button "Add to cart" at bounding box center [456, 330] width 64 height 23
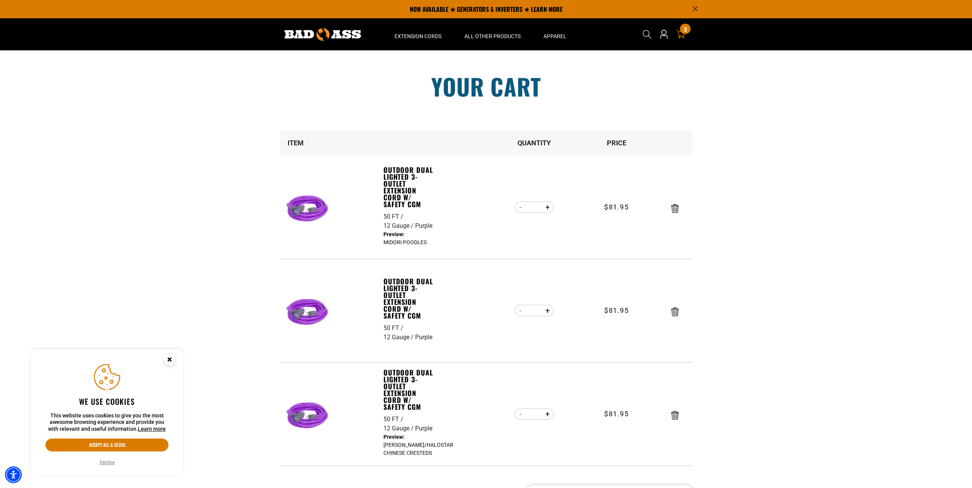
click at [521, 313] on button "Decrease quantity for Outdoor Dual Lighted 3-Outlet Extension Cord w/ Safety CGM" at bounding box center [521, 310] width 12 height 13
type input "*"
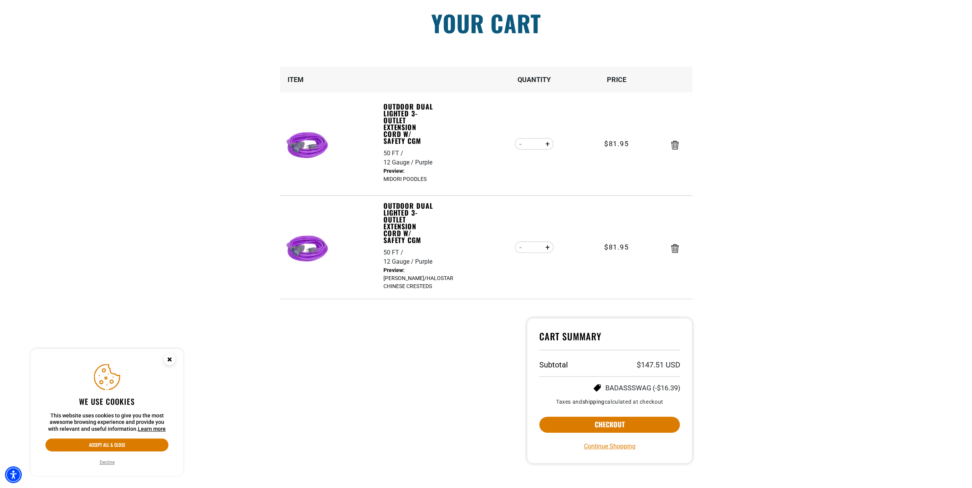
scroll to position [76, 0]
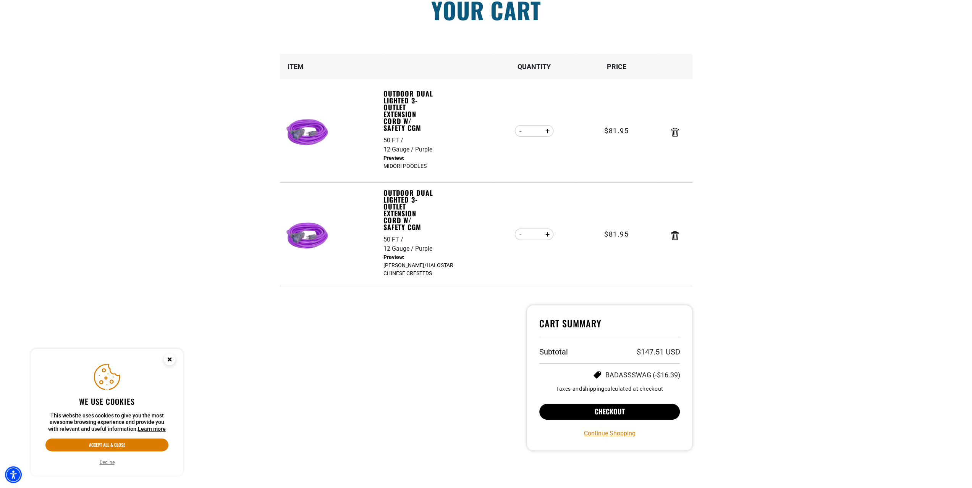
click at [610, 413] on button "Checkout" at bounding box center [609, 412] width 141 height 16
